Goal: Navigation & Orientation: Understand site structure

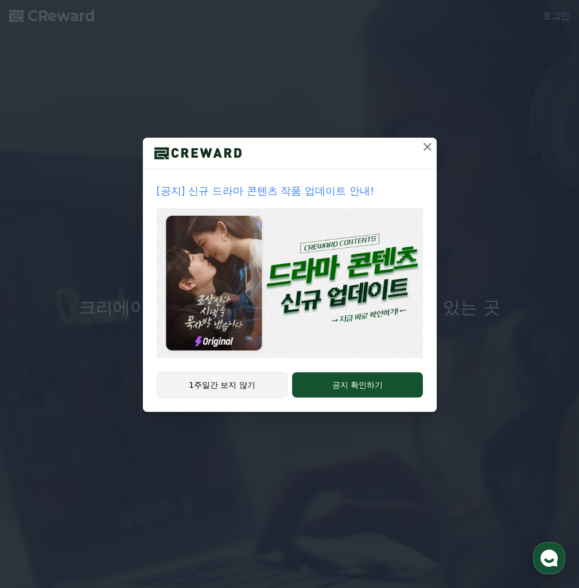
click at [239, 385] on button "1주일간 보지 않기" at bounding box center [222, 385] width 131 height 26
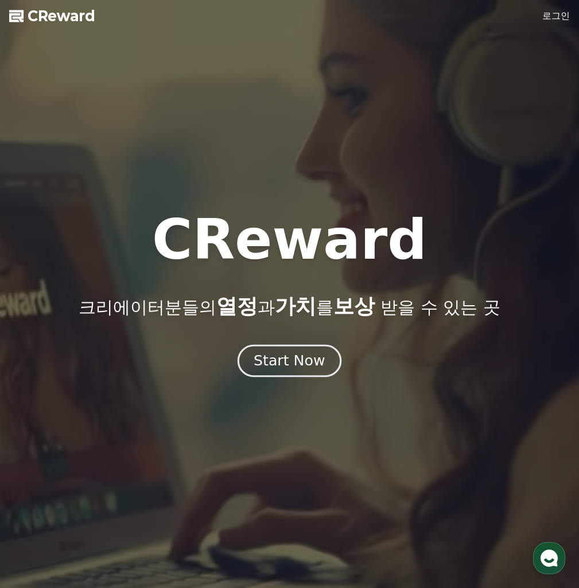
click at [285, 363] on div "Start Now" at bounding box center [289, 361] width 71 height 20
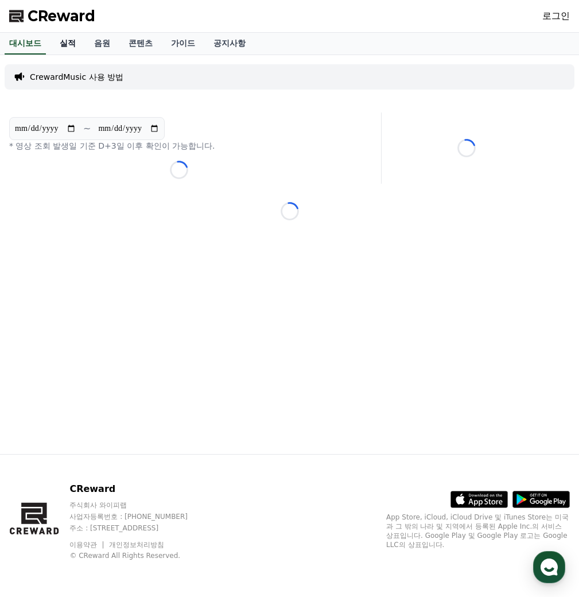
click at [62, 44] on link "실적" at bounding box center [68, 44] width 34 height 22
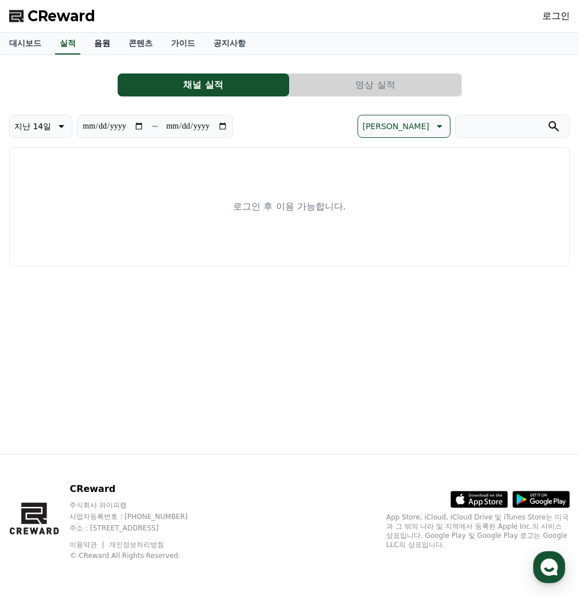
click at [98, 47] on link "음원" at bounding box center [102, 44] width 34 height 22
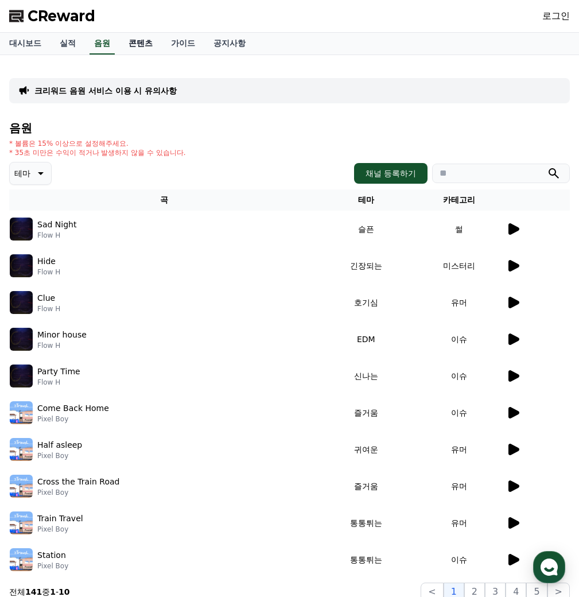
click at [138, 44] on link "콘텐츠" at bounding box center [140, 44] width 42 height 22
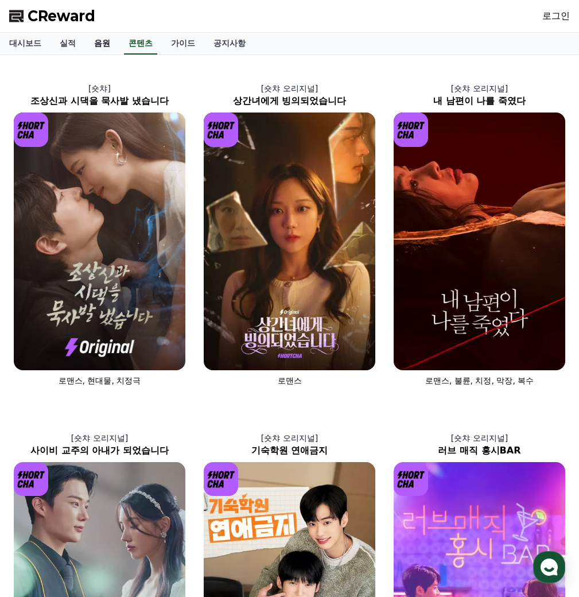
click at [97, 45] on link "음원" at bounding box center [102, 44] width 34 height 22
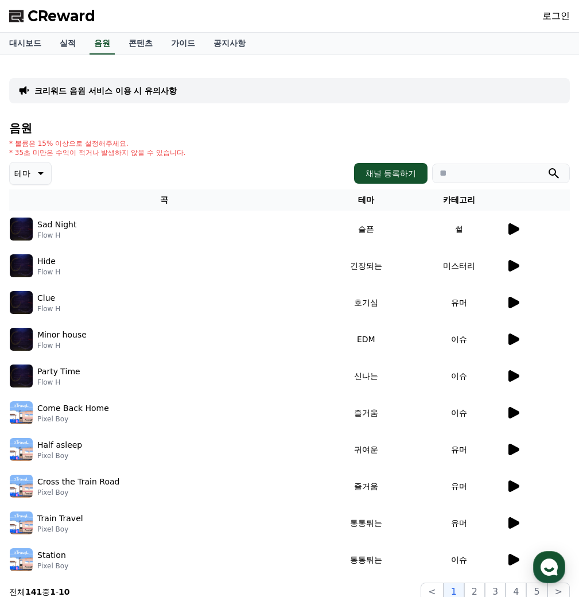
click at [516, 228] on icon at bounding box center [514, 228] width 11 height 11
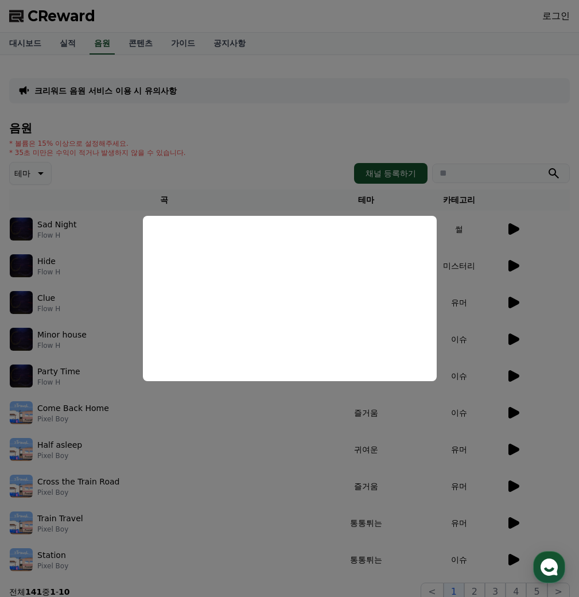
click at [269, 144] on button "close modal" at bounding box center [289, 298] width 579 height 597
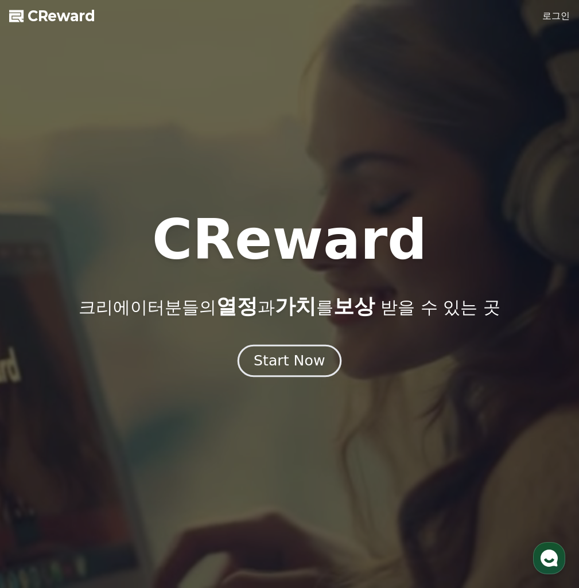
click at [285, 361] on div "Start Now" at bounding box center [289, 361] width 71 height 20
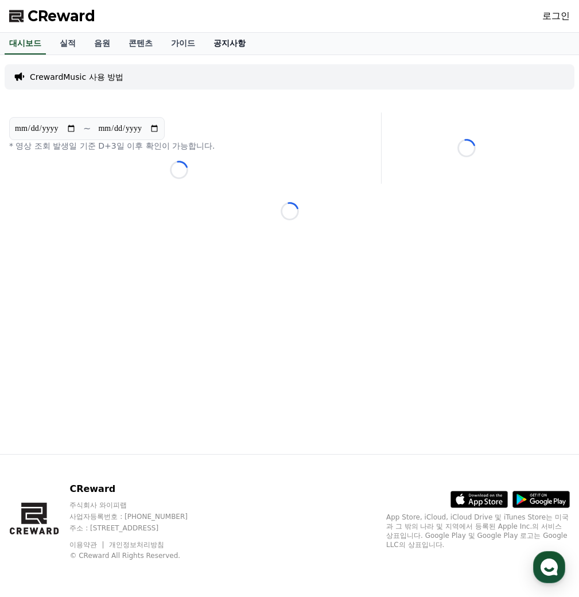
click at [217, 47] on link "공지사항" at bounding box center [229, 44] width 51 height 22
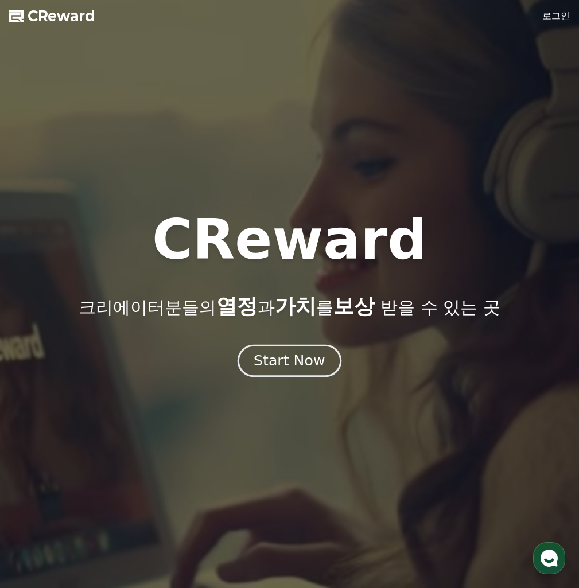
click at [288, 360] on div "Start Now" at bounding box center [289, 361] width 71 height 20
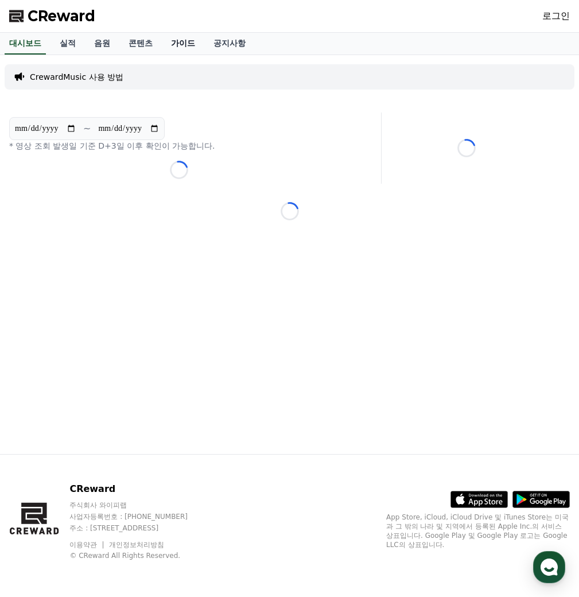
click at [162, 43] on link "가이드" at bounding box center [183, 44] width 42 height 22
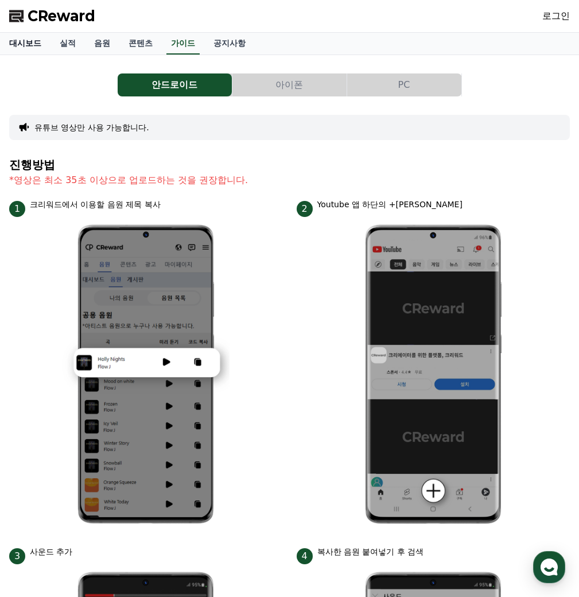
click at [27, 43] on link "대시보드" at bounding box center [25, 44] width 51 height 22
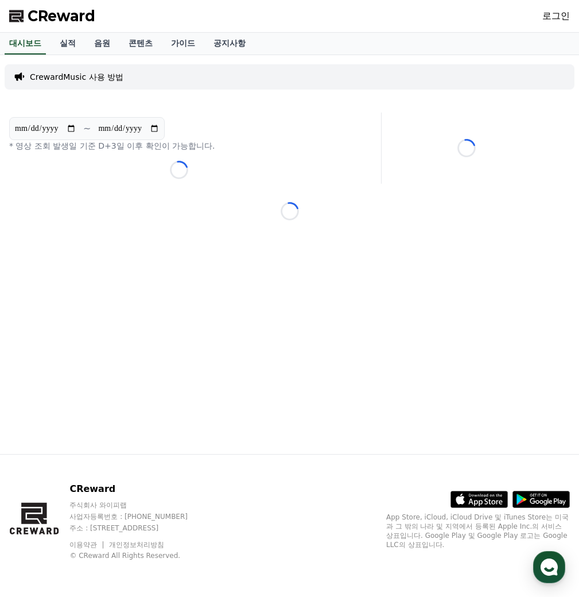
click at [25, 17] on icon at bounding box center [17, 16] width 16 height 16
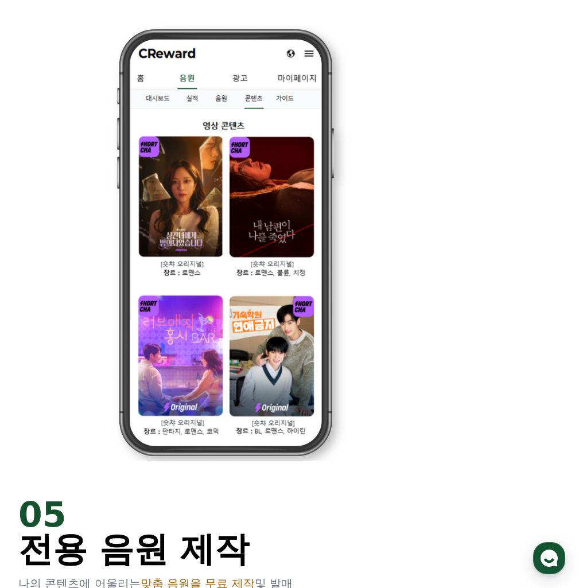
scroll to position [2772, 0]
